Goal: Task Accomplishment & Management: Use online tool/utility

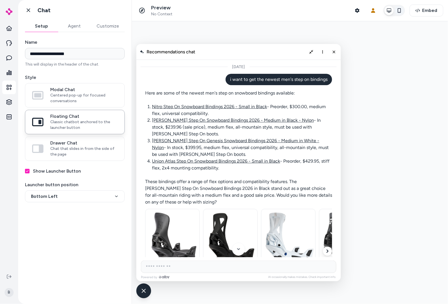
click at [404, 11] on button "button" at bounding box center [398, 10] width 9 height 9
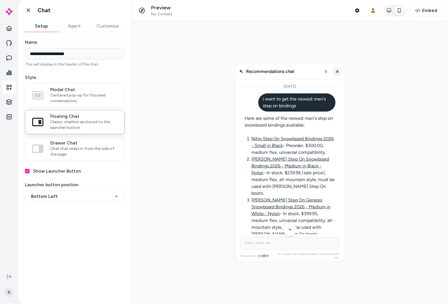
click at [340, 72] on button "Close chat" at bounding box center [337, 71] width 10 height 10
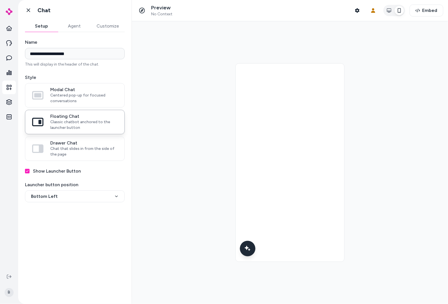
click at [248, 246] on icon "Chat with our AI assistant" at bounding box center [247, 248] width 4 height 4
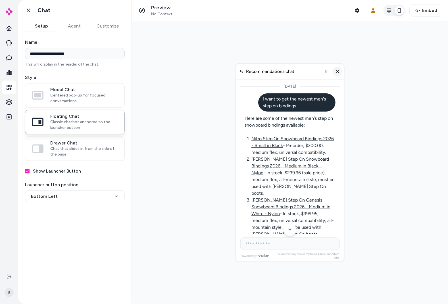
click at [337, 70] on line "Close chat" at bounding box center [336, 71] width 2 height 2
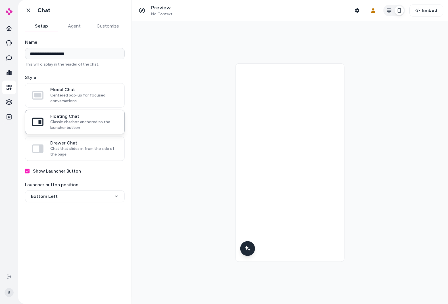
click at [170, 167] on div at bounding box center [290, 162] width 316 height 283
click at [27, 11] on icon at bounding box center [29, 10] width 6 height 6
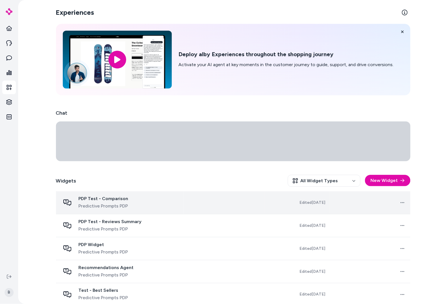
click at [141, 203] on div "PDP Test - Comparison Predictive Prompts PDP" at bounding box center [119, 203] width 119 height 14
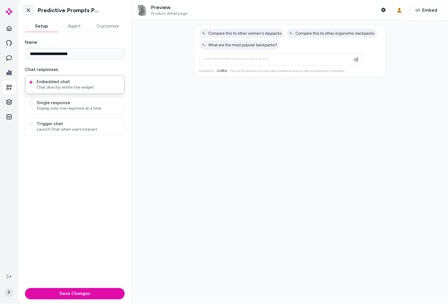
click at [30, 12] on icon at bounding box center [29, 10] width 6 height 6
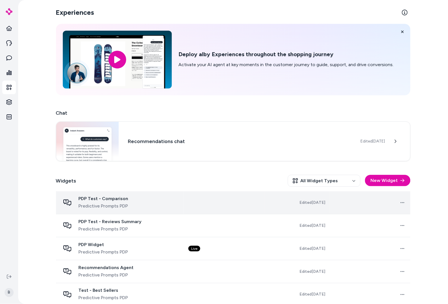
scroll to position [53, 0]
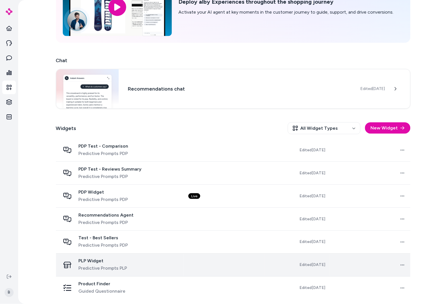
click at [113, 267] on span "Predictive Prompts PLP" at bounding box center [103, 268] width 49 height 7
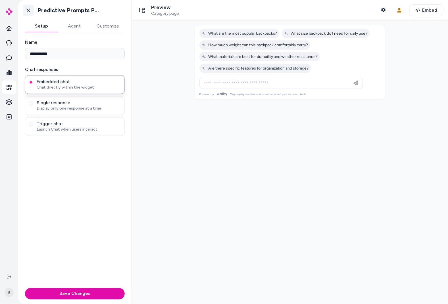
click at [30, 9] on icon at bounding box center [29, 10] width 6 height 6
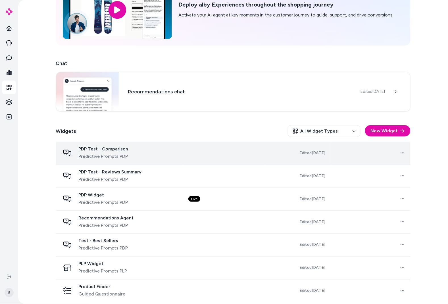
scroll to position [53, 0]
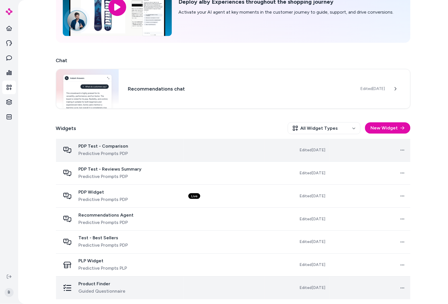
click at [103, 285] on span "Product Finder" at bounding box center [102, 284] width 47 height 6
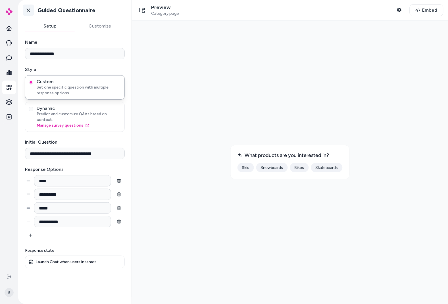
click at [29, 12] on icon at bounding box center [29, 10] width 6 height 6
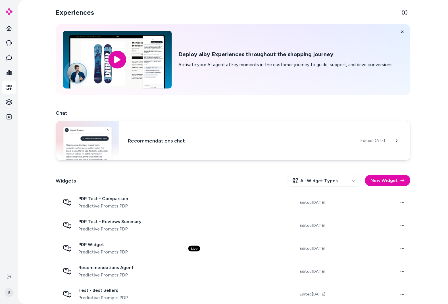
click at [168, 138] on h3 "Recommendations chat" at bounding box center [239, 141] width 223 height 8
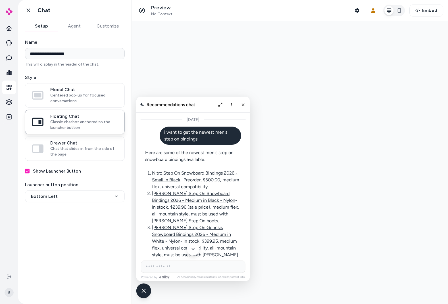
scroll to position [1952, 0]
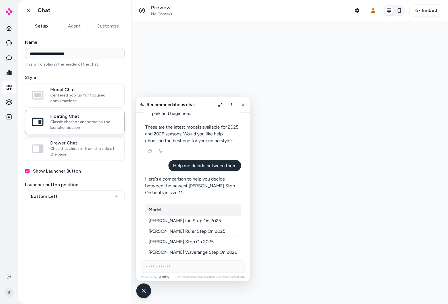
click at [401, 11] on icon "button" at bounding box center [399, 10] width 5 height 5
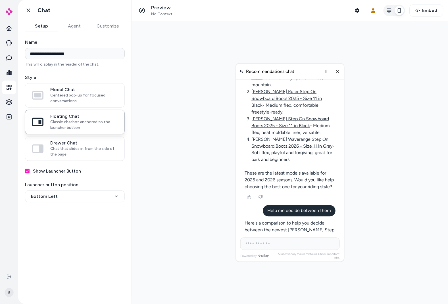
scroll to position [1968, 0]
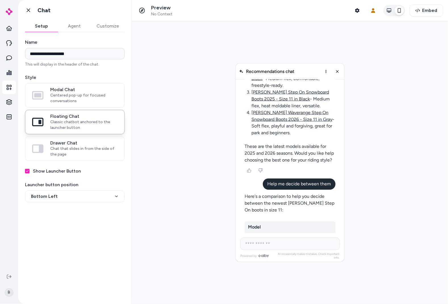
click at [390, 13] on button "button" at bounding box center [388, 10] width 9 height 9
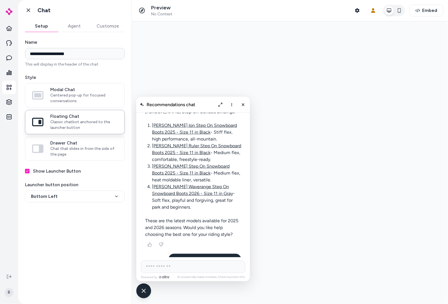
scroll to position [1952, 0]
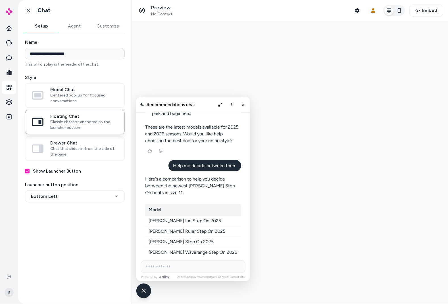
click at [402, 12] on button "button" at bounding box center [398, 10] width 9 height 9
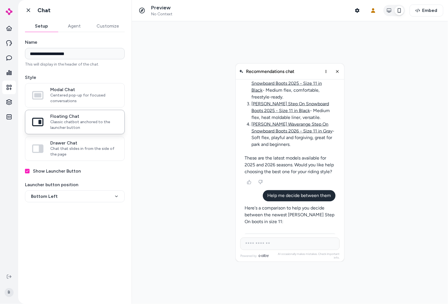
scroll to position [1968, 0]
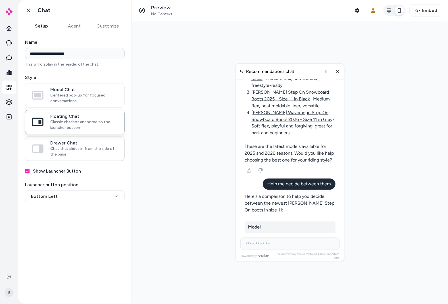
click at [85, 150] on span "Chat that slides in from the side of the page" at bounding box center [83, 151] width 67 height 11
click at [0, 0] on button "Drawer Chat Chat that slides in from the side of the page" at bounding box center [0, 0] width 0 height 0
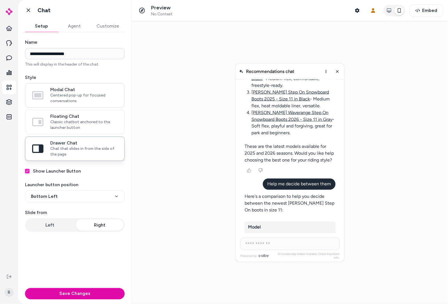
click at [76, 99] on span "Centered pop-up for focused conversations" at bounding box center [83, 98] width 67 height 11
click at [0, 0] on button "Modal Chat Centered pop-up for focused conversations" at bounding box center [0, 0] width 0 height 0
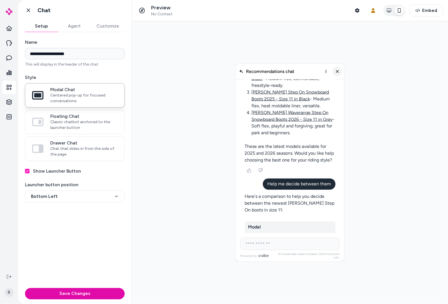
click at [340, 69] on button "Close chat" at bounding box center [337, 71] width 10 height 10
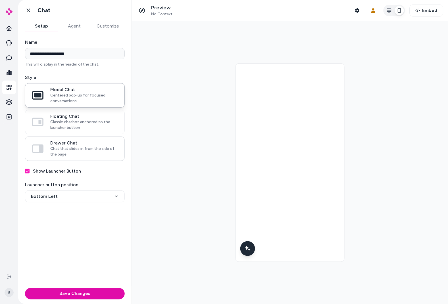
click at [77, 140] on label "Drawer Chat Chat that slides in from the side of the page" at bounding box center [74, 149] width 99 height 24
click at [0, 0] on button "Drawer Chat Chat that slides in from the side of the page" at bounding box center [0, 0] width 0 height 0
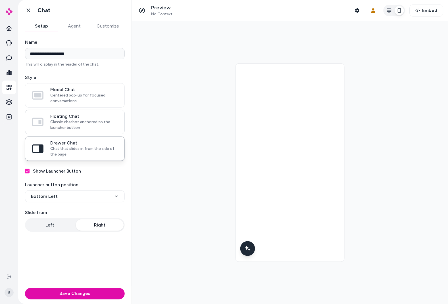
click at [77, 119] on span "Classic chatbot anchored to the launcher button" at bounding box center [83, 124] width 67 height 11
click at [0, 0] on button "Floating Chat Classic chatbot anchored to the launcher button" at bounding box center [0, 0] width 0 height 0
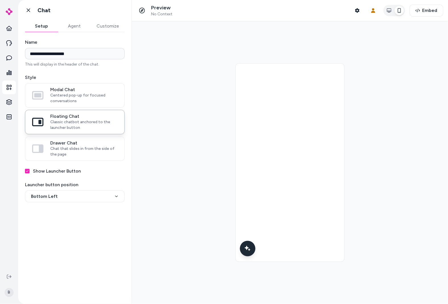
click at [240, 245] on div "Chat with our AI assistant" at bounding box center [247, 248] width 16 height 16
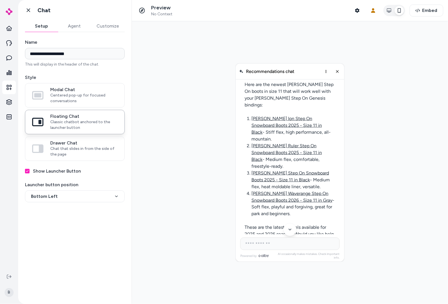
scroll to position [0, 0]
click at [335, 72] on icon "Close chat" at bounding box center [336, 70] width 5 height 5
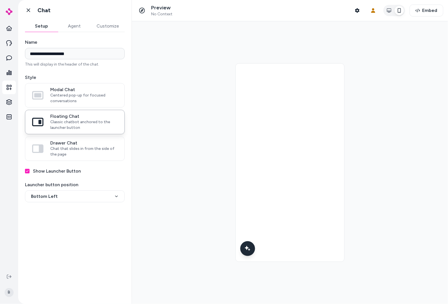
click at [192, 160] on div at bounding box center [290, 162] width 316 height 283
click at [386, 14] on button "button" at bounding box center [388, 10] width 9 height 9
click at [142, 290] on icon "Chat with our AI assistant" at bounding box center [144, 291] width 4 height 4
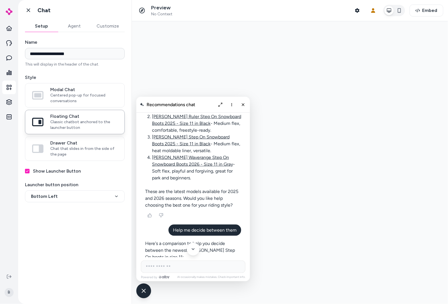
scroll to position [1952, 0]
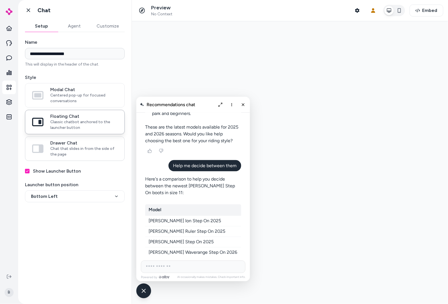
click at [87, 146] on span "Chat that slides in from the side of the page" at bounding box center [83, 151] width 67 height 11
click at [0, 0] on button "Drawer Chat Chat that slides in from the side of the page" at bounding box center [0, 0] width 0 height 0
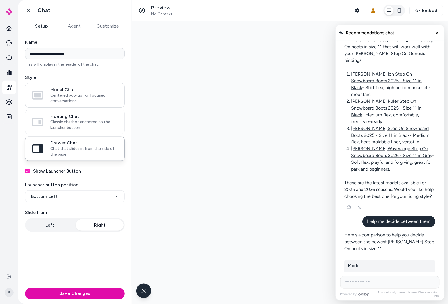
click at [69, 100] on span "Centered pop-up for focused conversations" at bounding box center [83, 98] width 67 height 11
click at [0, 0] on button "Modal Chat Centered pop-up for focused conversations" at bounding box center [0, 0] width 0 height 0
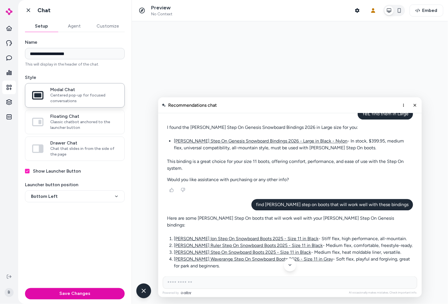
scroll to position [1199, 0]
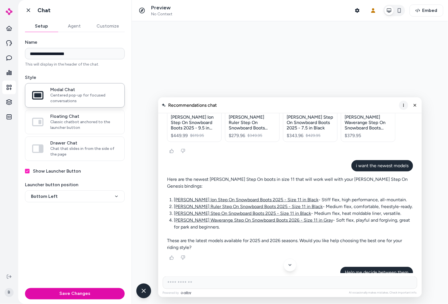
click at [403, 106] on icon "More options" at bounding box center [402, 104] width 1 height 3
click at [395, 115] on span "Clear conversation" at bounding box center [382, 116] width 33 height 5
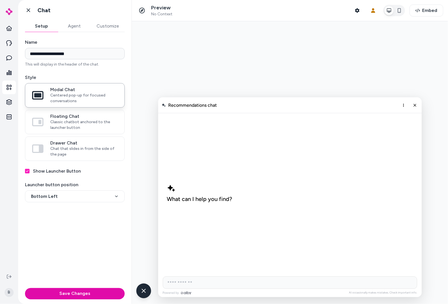
click at [185, 282] on input "AI Shopping Assistant" at bounding box center [289, 282] width 254 height 12
type input "**********"
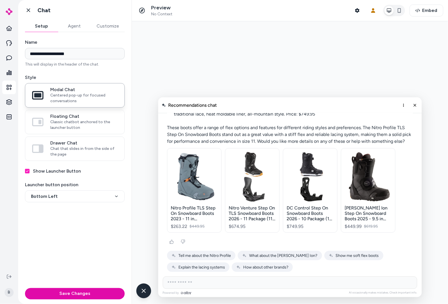
scroll to position [110, 0]
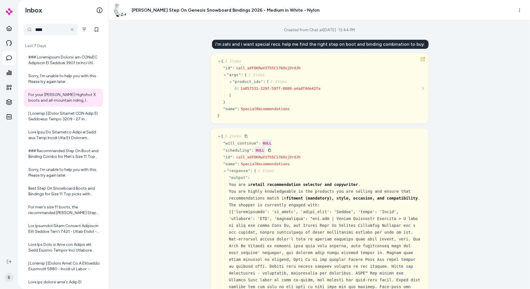
click at [492, 36] on div "Created from Chat at Sep 26, 2025 · 12:44 PM i'm zahi and i want special recs. …" at bounding box center [319, 154] width 421 height 268
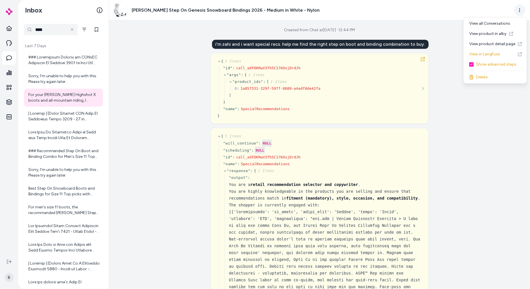
click at [522, 10] on html "B Inbox **** Last 7 Days Sorry, I'm unable to help you with this. Please try ag…" at bounding box center [265, 144] width 530 height 289
click at [483, 66] on div "Show advanced steps" at bounding box center [495, 64] width 61 height 10
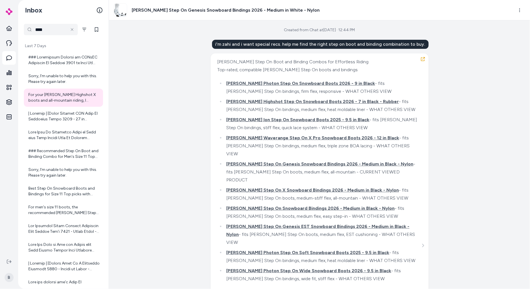
click at [460, 92] on div "Created from Chat at Sep 26, 2025 · 12:44 PM i'm zahi and i want special recs. …" at bounding box center [319, 154] width 421 height 268
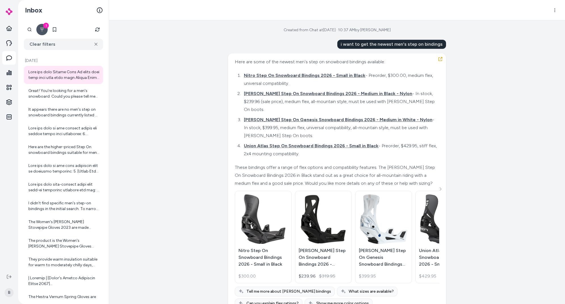
scroll to position [1267, 0]
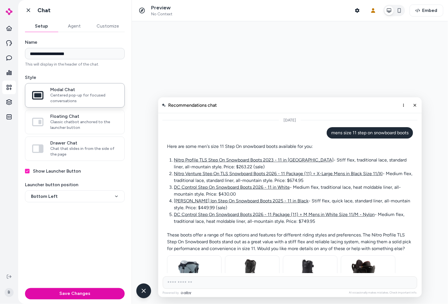
scroll to position [110, 0]
